Goal: Information Seeking & Learning: Compare options

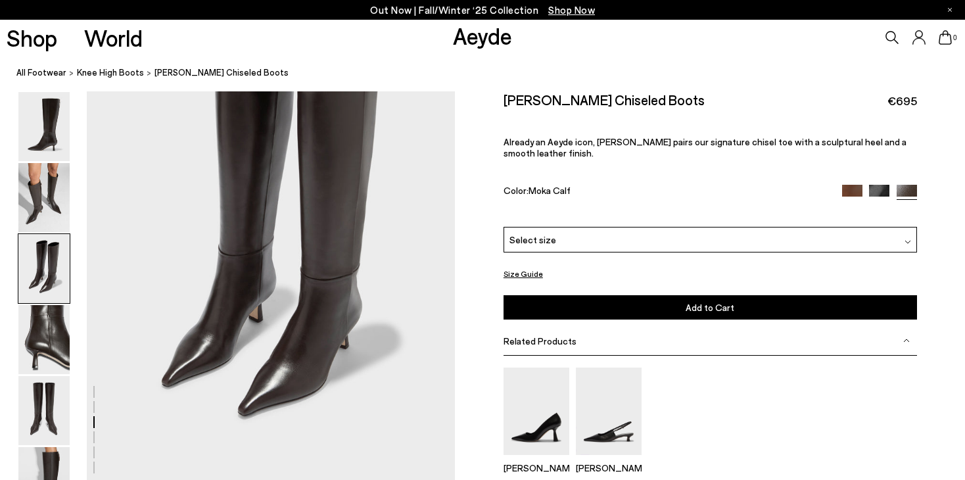
scroll to position [1117, 0]
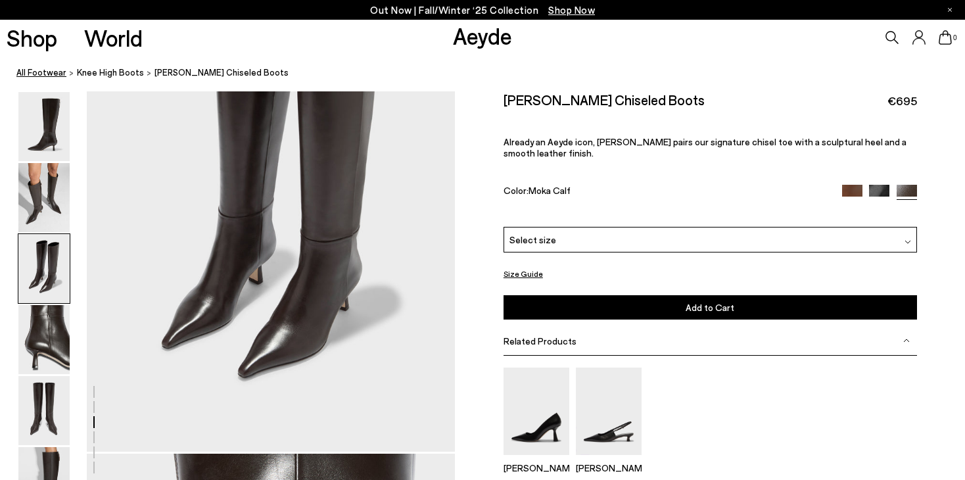
click at [48, 70] on link "All Footwear" at bounding box center [41, 73] width 50 height 14
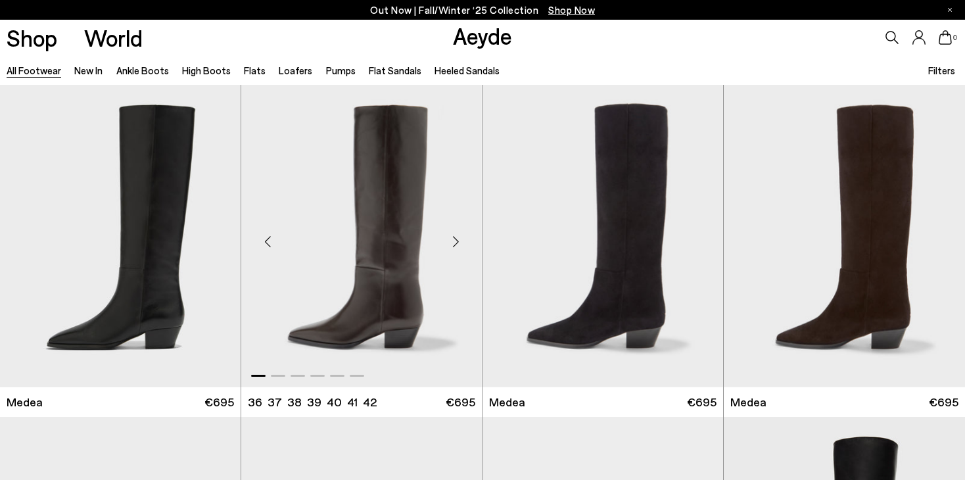
click at [457, 241] on div "Next slide" at bounding box center [455, 241] width 39 height 39
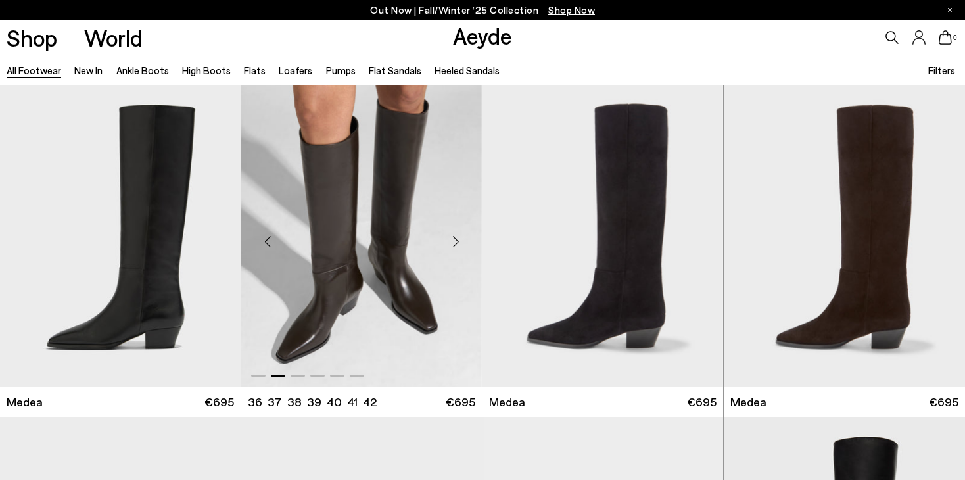
click at [457, 241] on div "Next slide" at bounding box center [455, 241] width 39 height 39
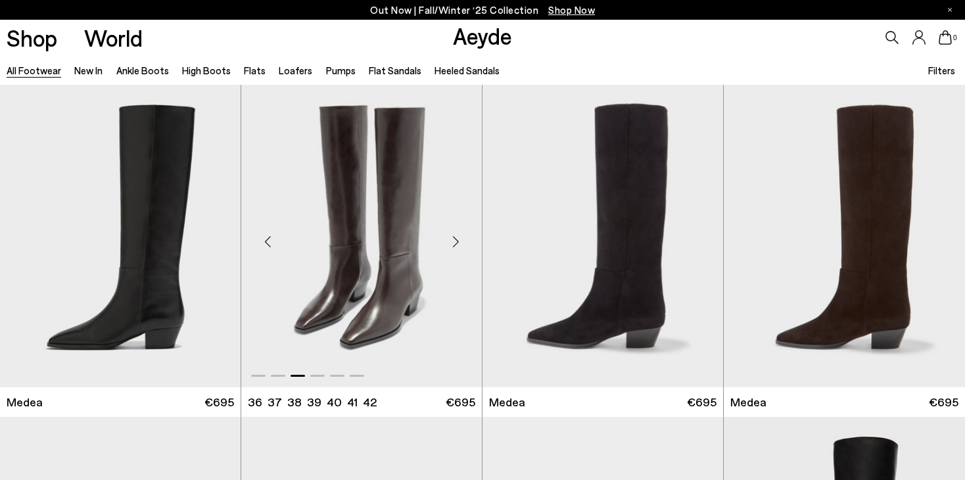
click at [457, 241] on div "Next slide" at bounding box center [455, 241] width 39 height 39
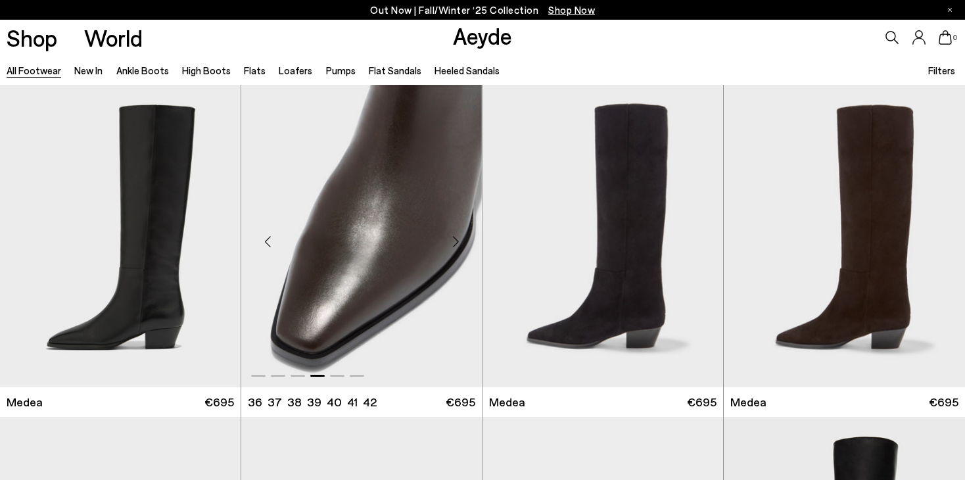
click at [457, 241] on div "Next slide" at bounding box center [455, 241] width 39 height 39
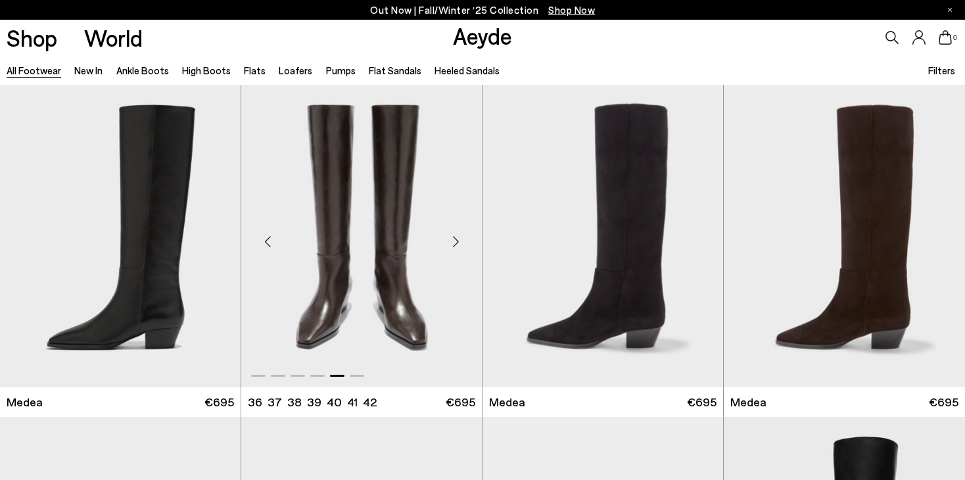
click at [457, 241] on div "Next slide" at bounding box center [455, 241] width 39 height 39
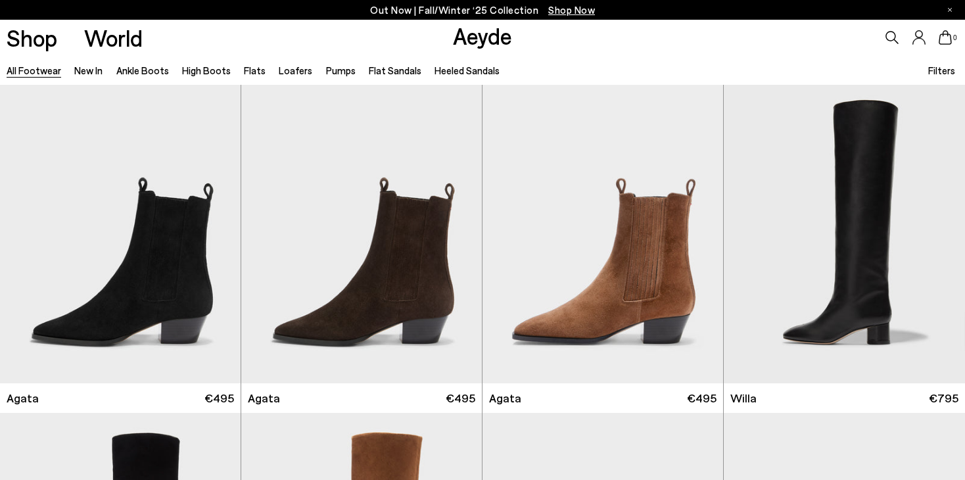
scroll to position [237, 0]
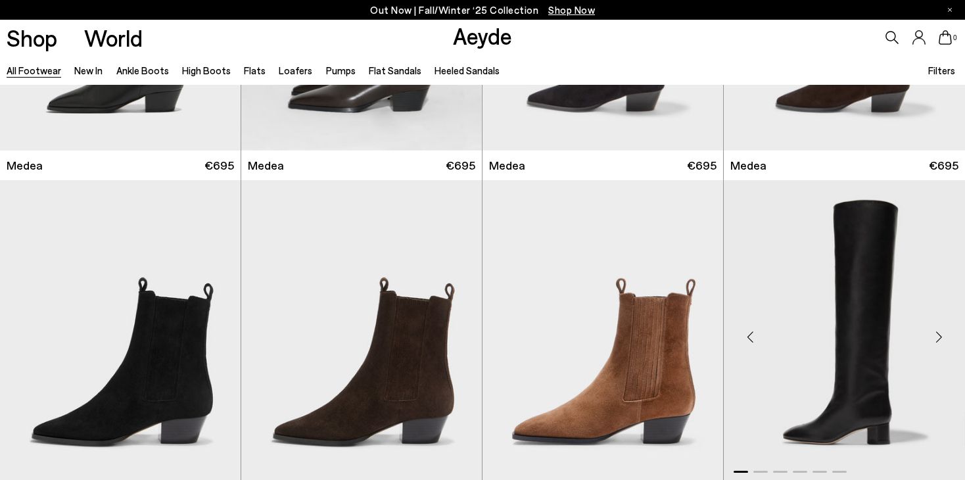
click at [941, 340] on div "Next slide" at bounding box center [938, 336] width 39 height 39
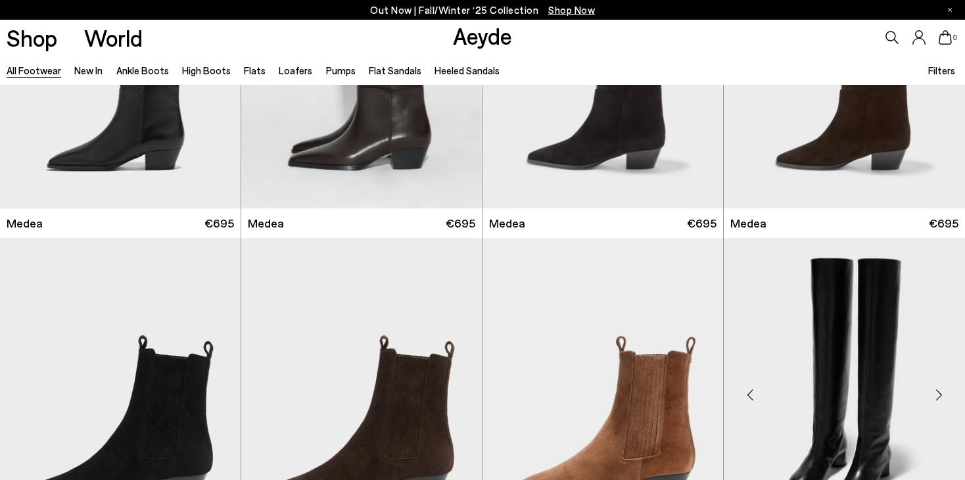
scroll to position [171, 0]
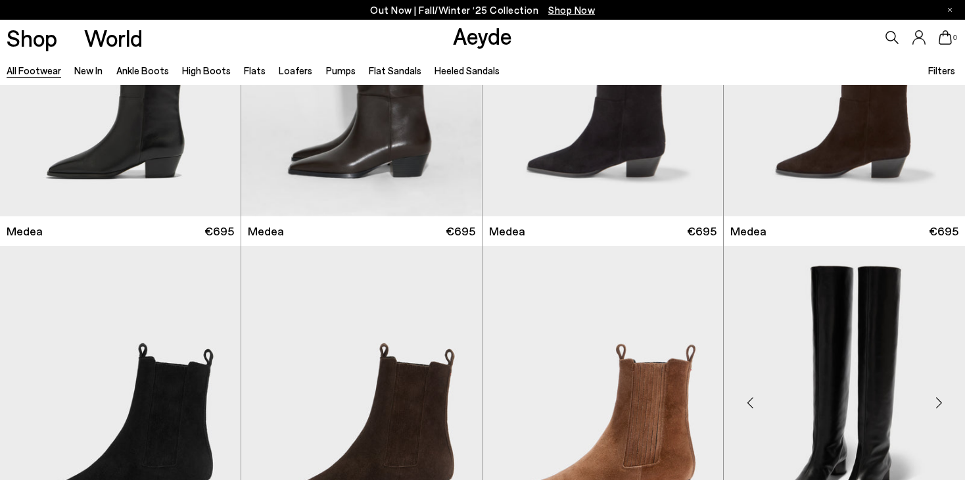
click at [893, 307] on img "2 / 6" at bounding box center [844, 397] width 241 height 302
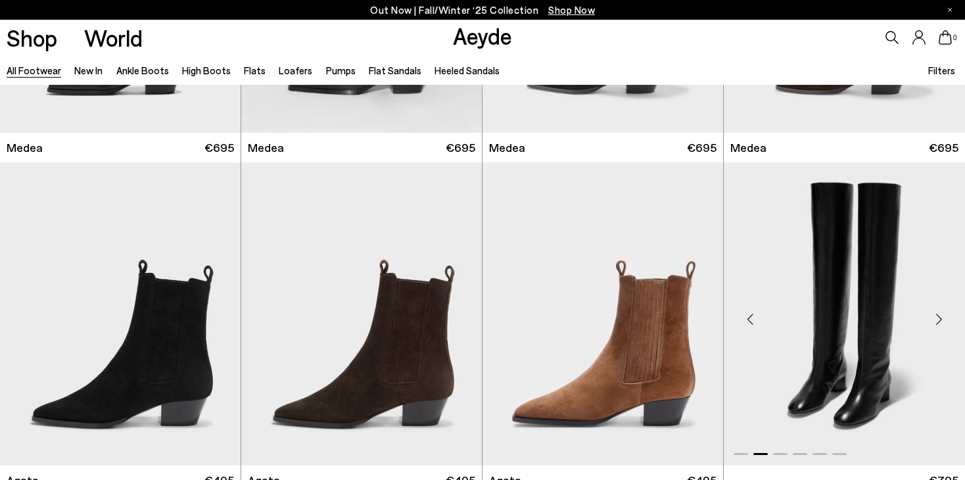
scroll to position [250, 0]
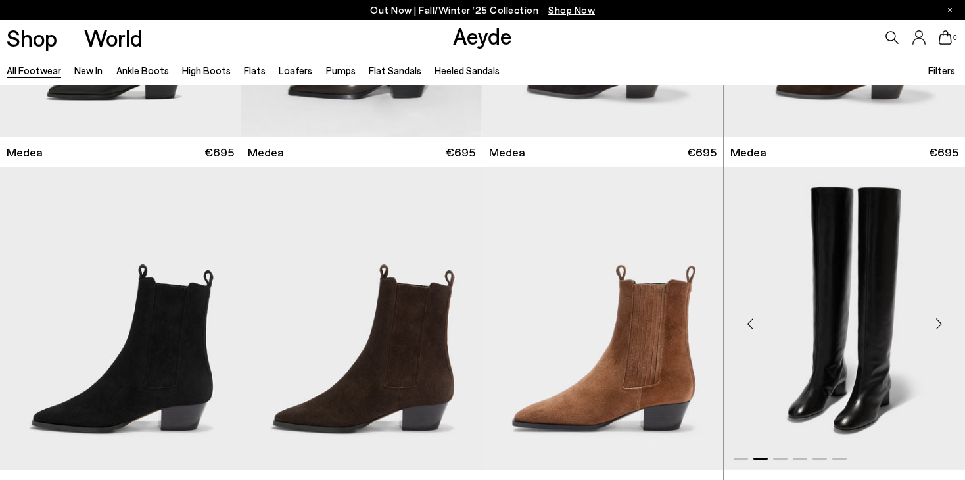
click at [939, 319] on div "Next slide" at bounding box center [938, 323] width 39 height 39
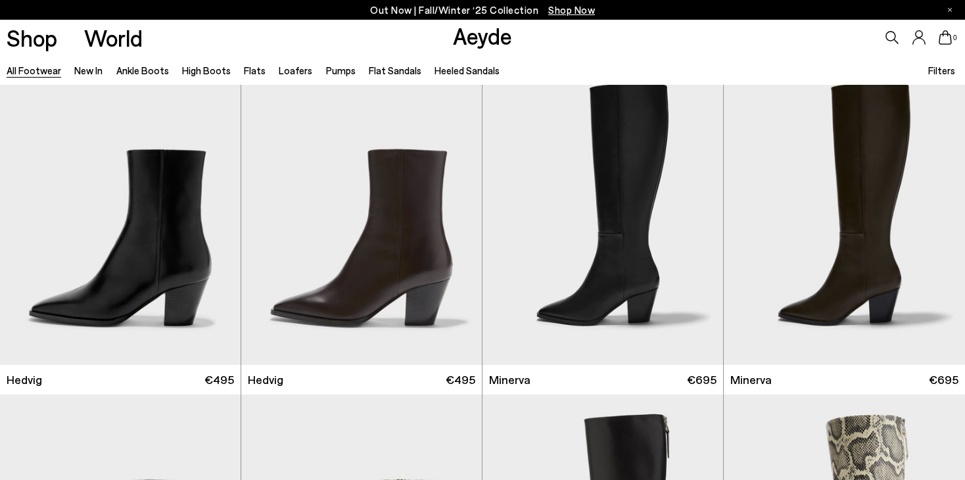
scroll to position [1039, 0]
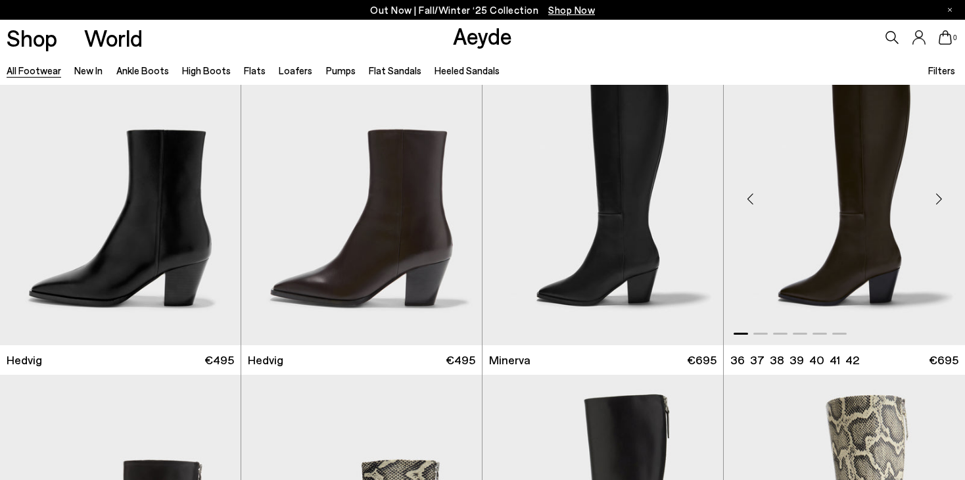
click at [941, 198] on div "Next slide" at bounding box center [938, 198] width 39 height 39
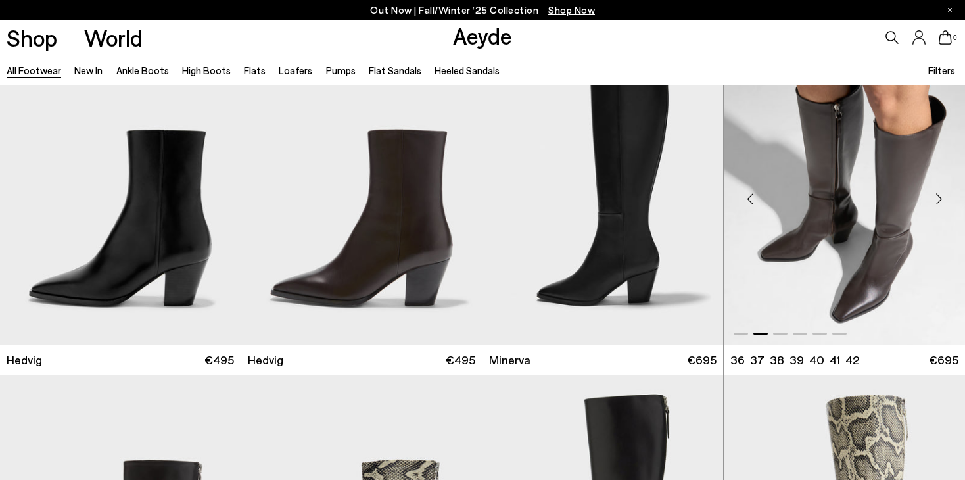
click at [941, 198] on div "Next slide" at bounding box center [938, 198] width 39 height 39
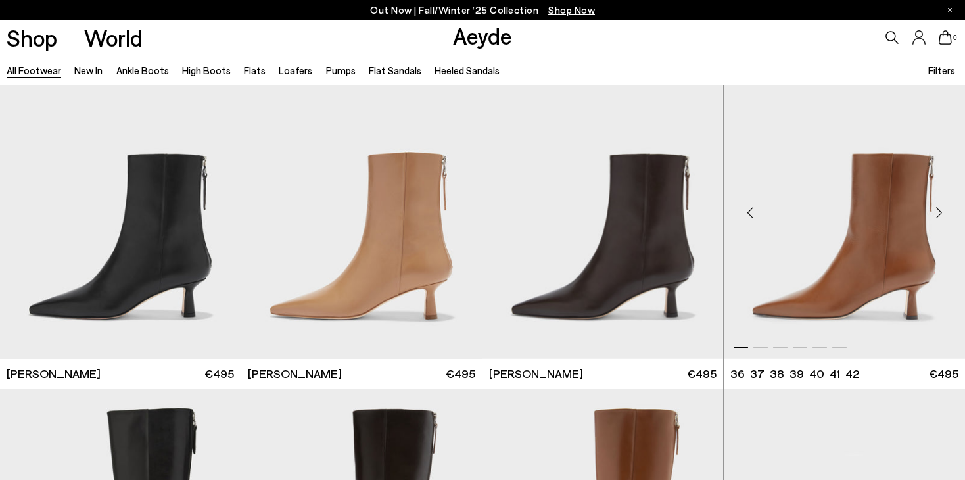
scroll to position [2419, 0]
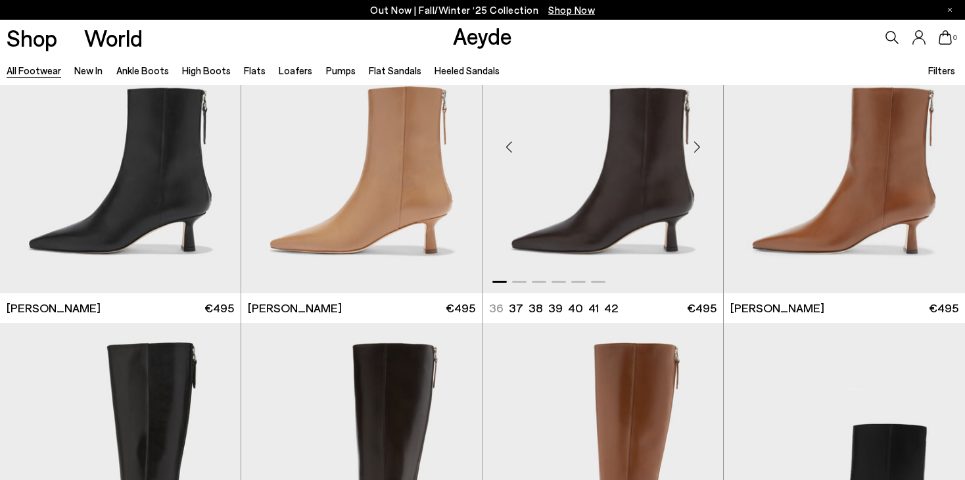
click at [703, 147] on div "Next slide" at bounding box center [696, 147] width 39 height 39
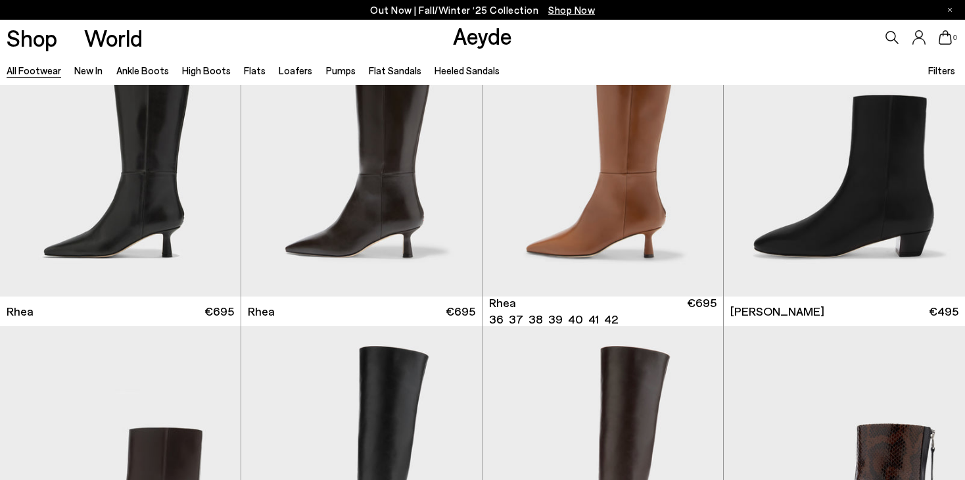
scroll to position [2945, 0]
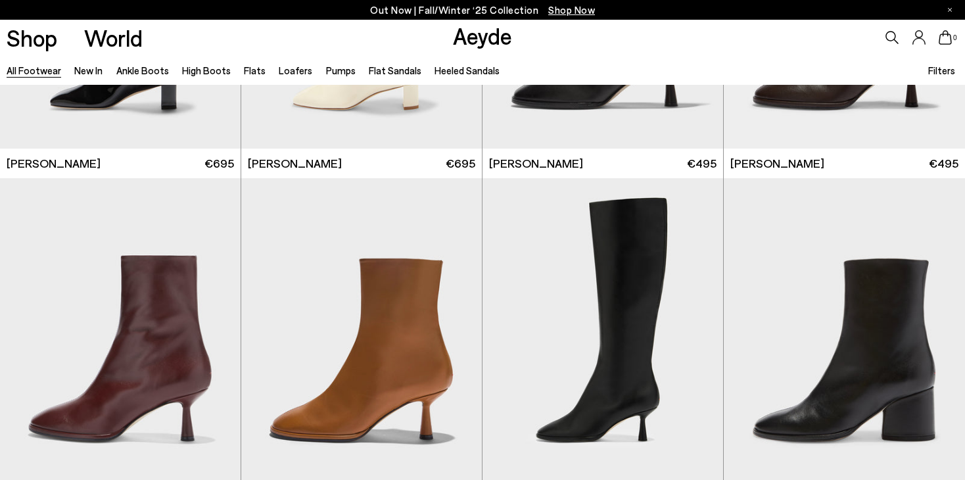
scroll to position [6587, 0]
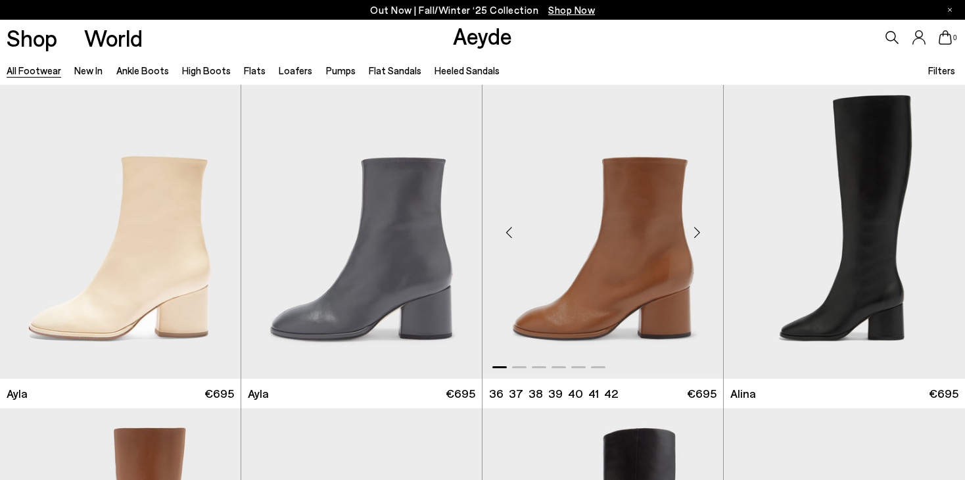
scroll to position [6981, 0]
click at [697, 239] on div "Next slide" at bounding box center [696, 233] width 39 height 39
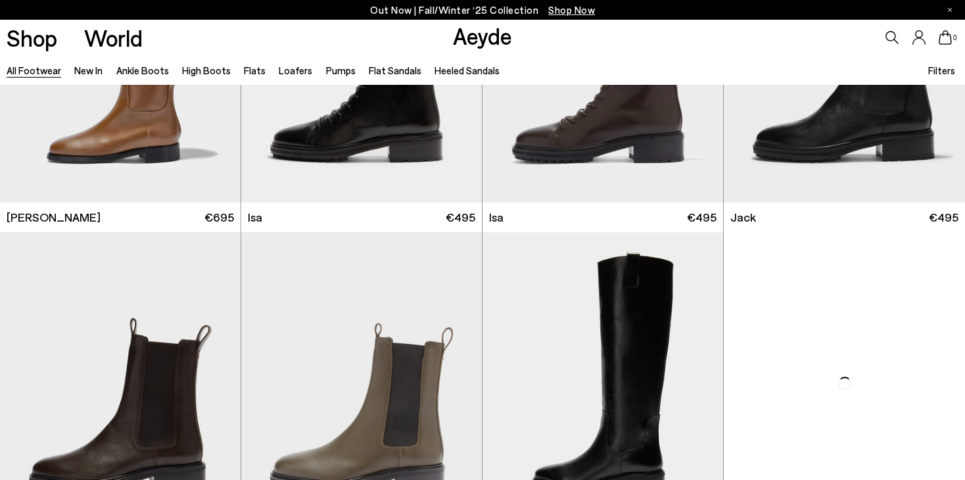
scroll to position [8214, 0]
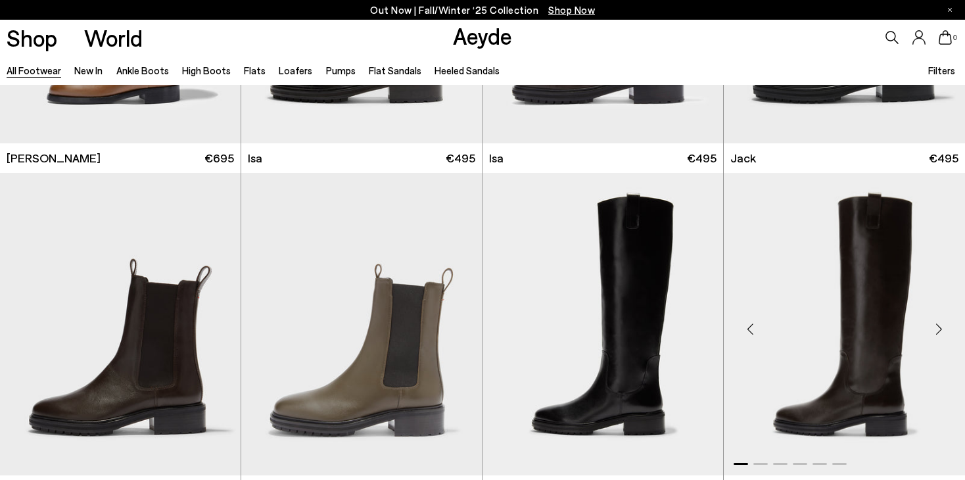
click at [939, 332] on div "Next slide" at bounding box center [938, 329] width 39 height 39
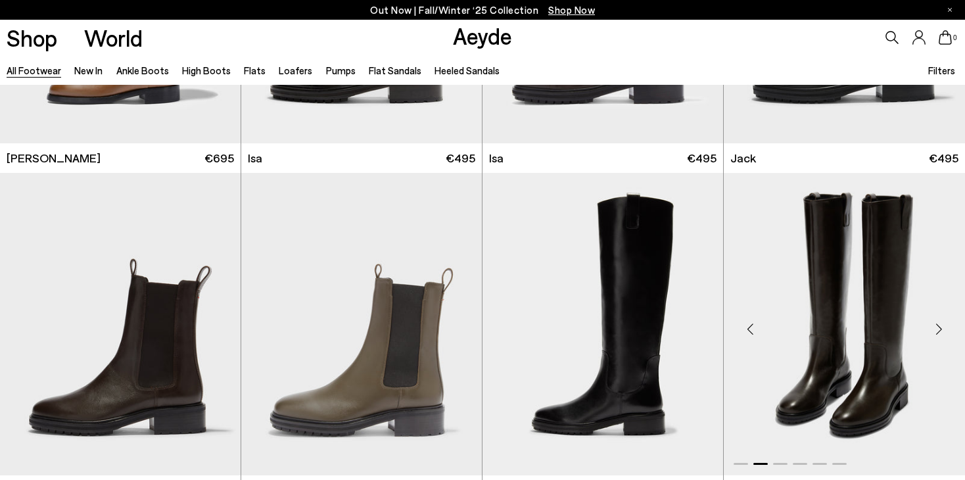
click at [939, 332] on div "Next slide" at bounding box center [938, 329] width 39 height 39
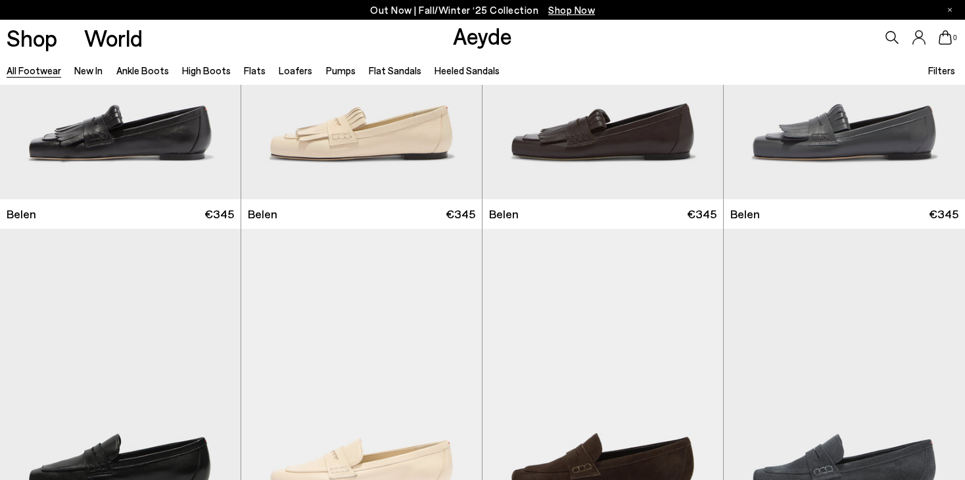
scroll to position [10975, 0]
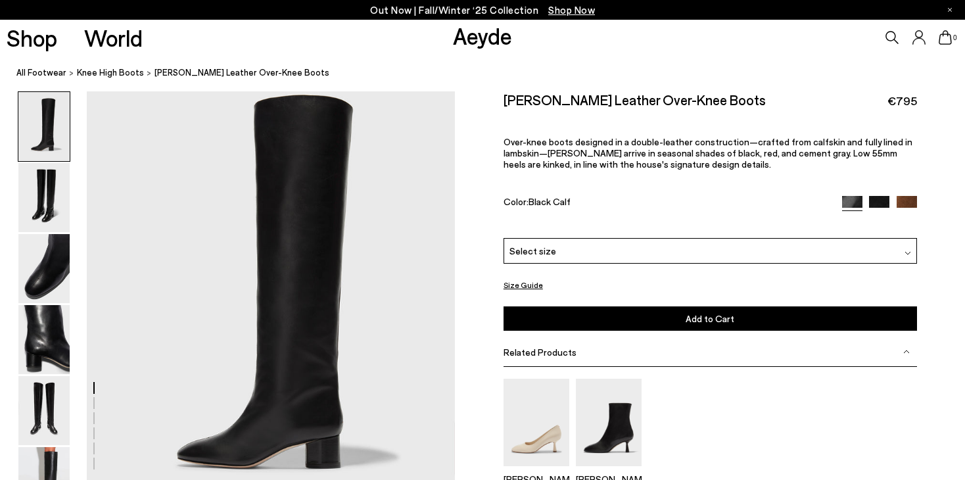
click at [914, 203] on img at bounding box center [907, 206] width 20 height 20
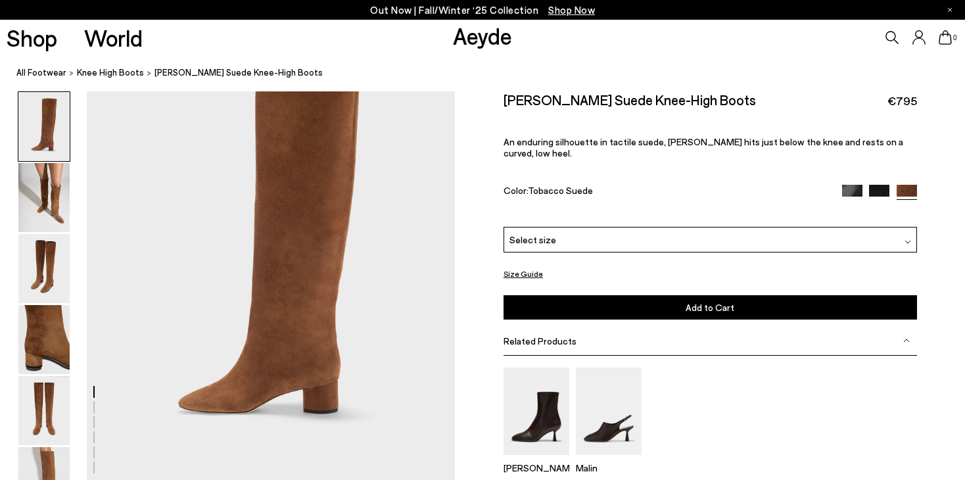
scroll to position [131, 0]
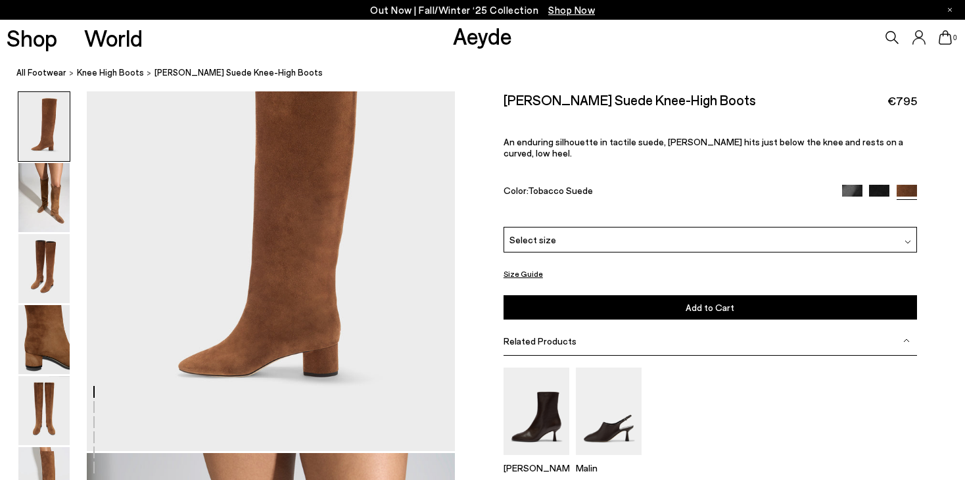
click at [876, 185] on img at bounding box center [879, 195] width 20 height 20
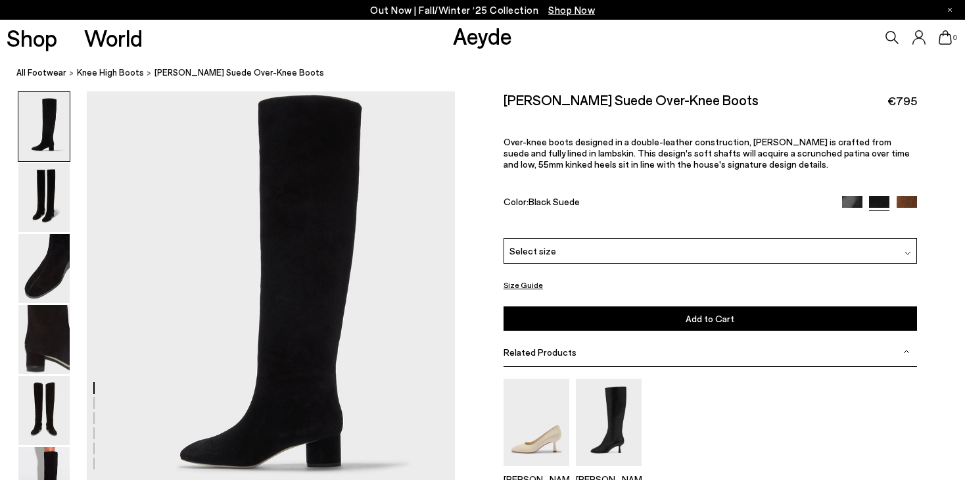
click at [849, 199] on img at bounding box center [852, 206] width 20 height 20
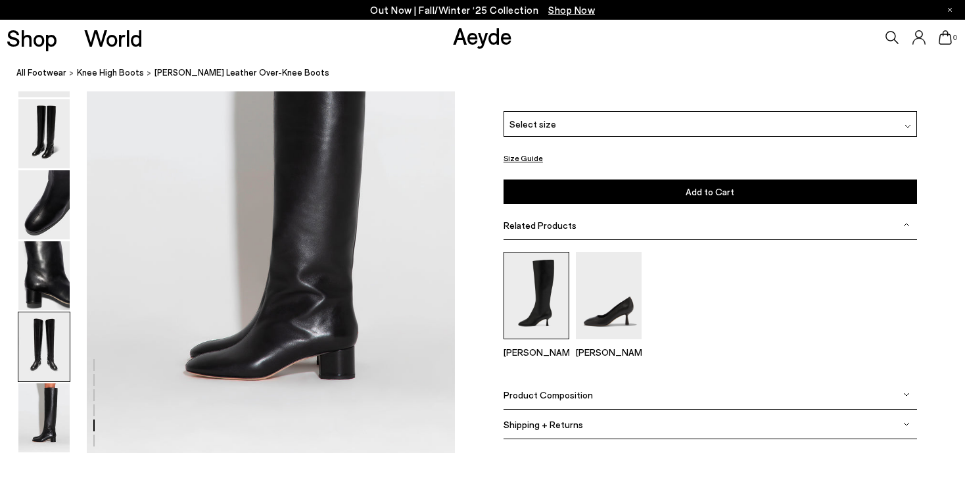
scroll to position [2498, 0]
